Goal: Information Seeking & Learning: Learn about a topic

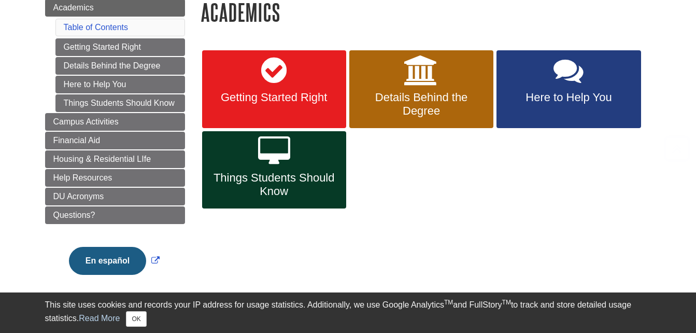
scroll to position [139, 0]
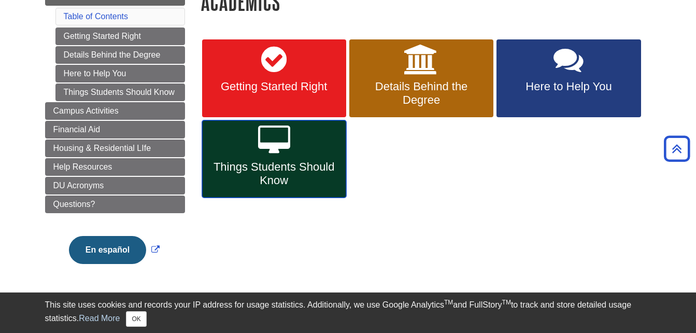
click at [246, 186] on span "Things Students Should Know" at bounding box center [274, 173] width 128 height 27
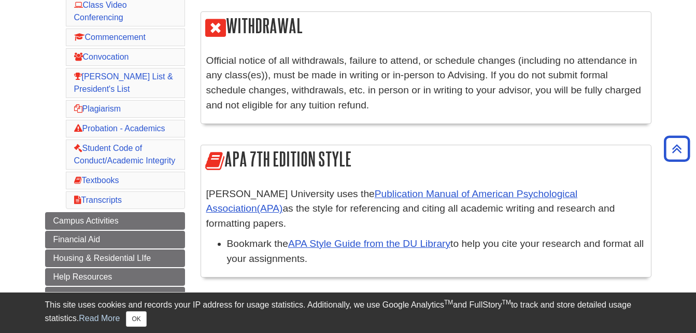
scroll to position [304, 0]
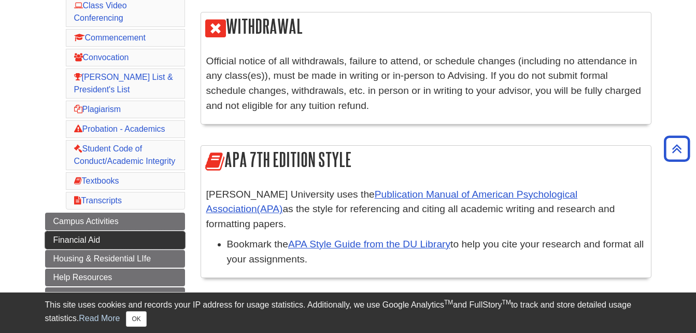
click at [99, 237] on span "Financial Aid" at bounding box center [76, 239] width 47 height 9
